Goal: Download file/media

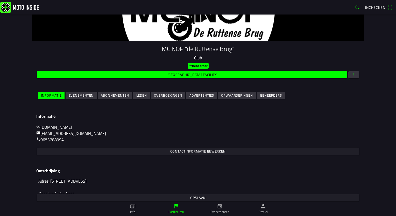
scroll to position [43, 0]
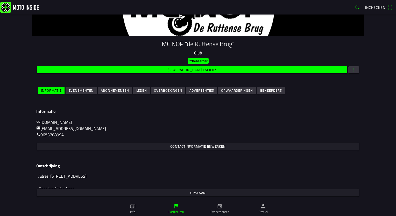
click at [0, 0] on slot "Evenementen" at bounding box center [0, 0] width 0 height 0
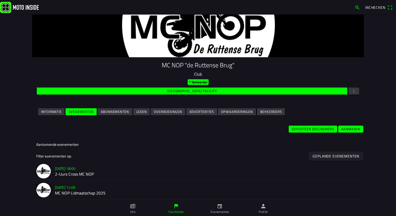
scroll to position [104, 0]
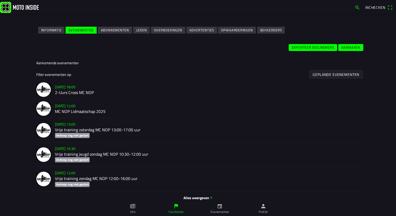
click at [71, 92] on h2 "2-Uurs Cross MC NOP" at bounding box center [207, 92] width 305 height 5
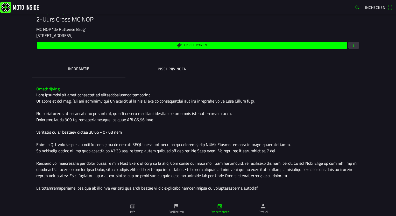
scroll to position [78, 0]
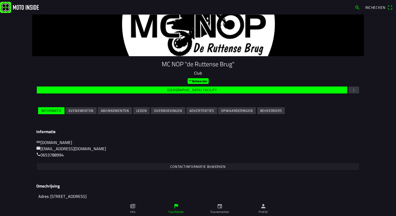
scroll to position [43, 0]
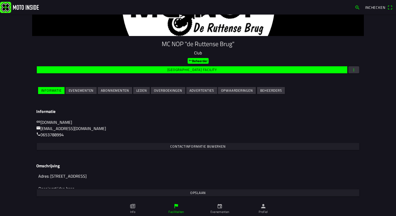
click at [0, 0] on slot "Evenementen" at bounding box center [0, 0] width 0 height 0
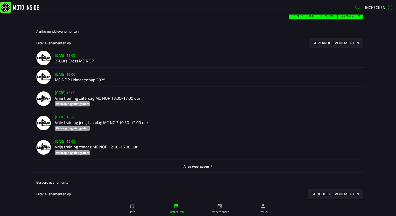
scroll to position [104, 0]
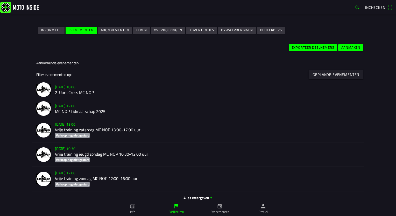
click at [70, 91] on h2 "2-Uurs Cross MC NOP" at bounding box center [207, 92] width 305 height 5
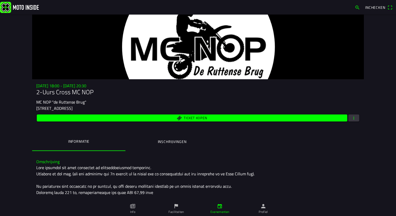
click at [352, 118] on span "button" at bounding box center [354, 118] width 5 height 7
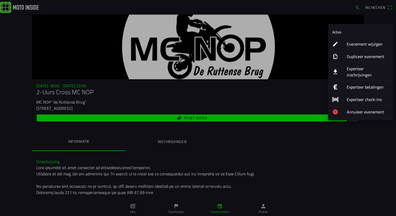
click at [353, 96] on ion-label "Exporteer check-ins" at bounding box center [368, 99] width 42 height 6
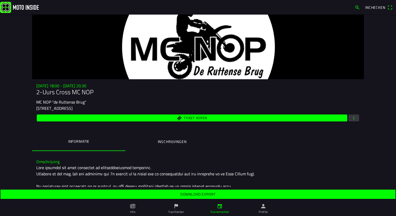
click at [0, 0] on slot "Download export" at bounding box center [0, 0] width 0 height 0
click at [352, 118] on span "button" at bounding box center [354, 118] width 5 height 7
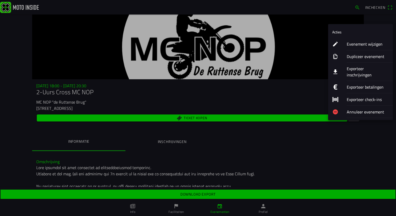
click at [360, 96] on ion-label "Exporteer check-ins" at bounding box center [368, 99] width 42 height 6
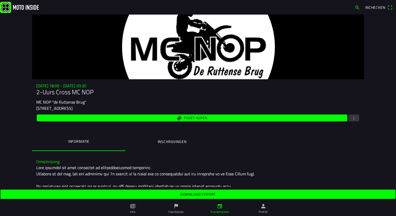
click at [194, 198] on span "Download export" at bounding box center [197, 194] width 387 height 9
click at [353, 119] on span "button" at bounding box center [354, 118] width 5 height 7
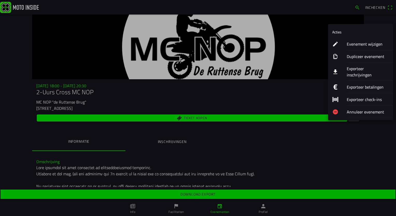
click at [356, 96] on ion-label "Exporteer check-ins" at bounding box center [368, 99] width 42 height 6
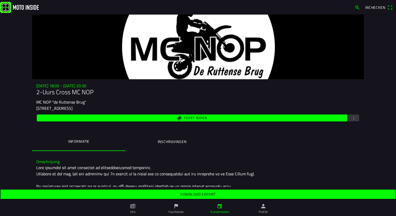
click at [0, 0] on slot "Download export" at bounding box center [0, 0] width 0 height 0
click at [353, 122] on div "Ticket kopen" at bounding box center [198, 118] width 324 height 9
click at [353, 121] on span "button" at bounding box center [354, 118] width 5 height 7
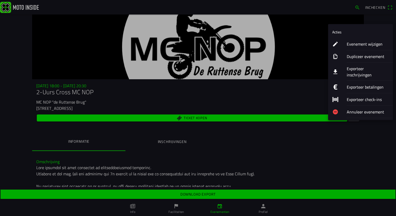
click at [357, 96] on ion-label "Exporteer check-ins" at bounding box center [368, 99] width 42 height 6
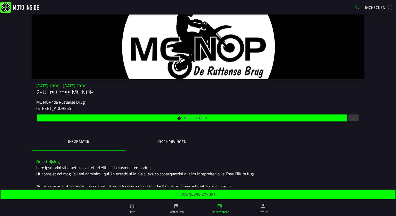
click at [0, 0] on slot "Download export" at bounding box center [0, 0] width 0 height 0
